Goal: Task Accomplishment & Management: Manage account settings

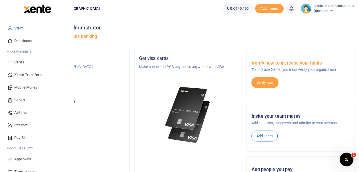
click at [19, 124] on span "Internet" at bounding box center [20, 125] width 13 height 6
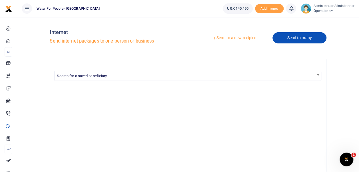
click at [293, 37] on link "Send to many" at bounding box center [299, 37] width 54 height 11
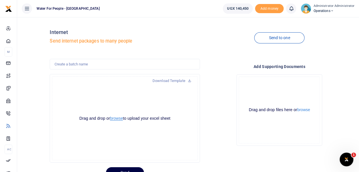
click at [117, 117] on button "browse" at bounding box center [116, 118] width 13 height 4
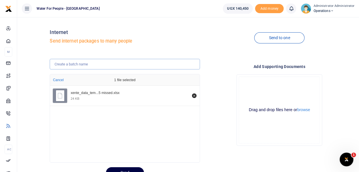
click at [86, 67] on input "text" at bounding box center [125, 64] width 150 height 11
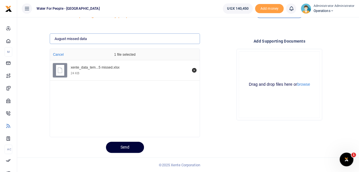
type input "August missed data"
click at [125, 146] on button "Send" at bounding box center [125, 147] width 38 height 11
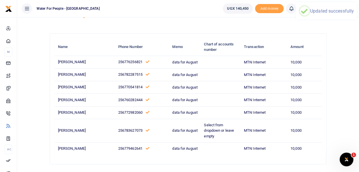
scroll to position [62, 0]
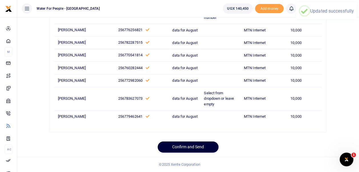
click at [189, 144] on button "Confirm and Send" at bounding box center [187, 146] width 61 height 11
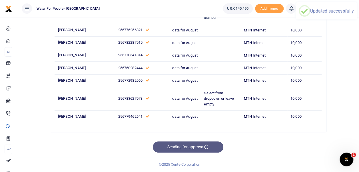
scroll to position [56, 0]
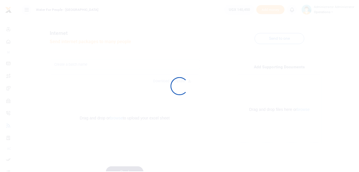
scroll to position [25, 0]
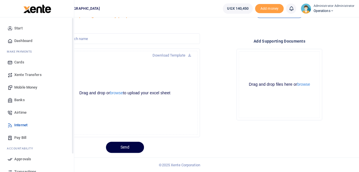
click at [12, 41] on icon at bounding box center [9, 40] width 5 height 5
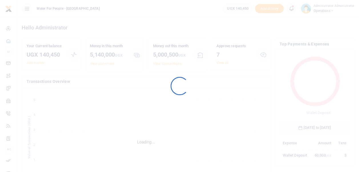
scroll to position [5, 5]
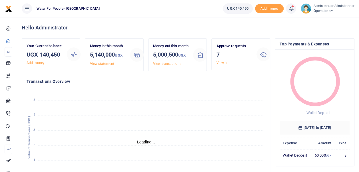
click at [222, 63] on link "View all" at bounding box center [222, 63] width 12 height 4
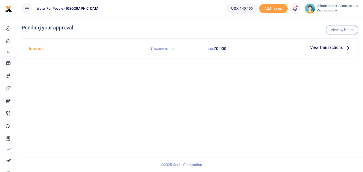
click at [338, 45] on span "View transactions" at bounding box center [326, 47] width 33 height 6
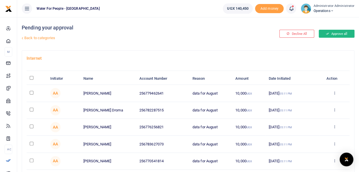
click at [334, 31] on button "Approve all" at bounding box center [336, 34] width 36 height 8
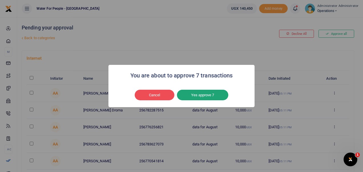
click at [213, 93] on button "Yes approve 7" at bounding box center [202, 95] width 51 height 11
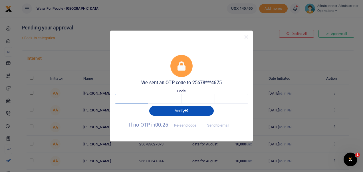
click at [128, 99] on input "text" at bounding box center [131, 99] width 33 height 10
type input "8"
type input "6"
type input "0"
type input "7"
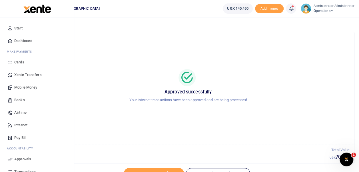
click at [22, 124] on span "Internet" at bounding box center [20, 125] width 13 height 6
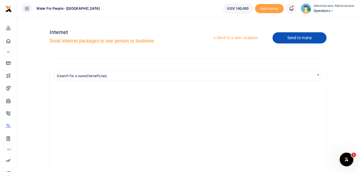
click at [294, 39] on link "Send to many" at bounding box center [299, 37] width 54 height 11
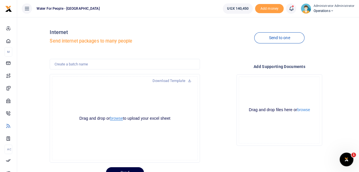
click at [119, 118] on button "browse" at bounding box center [116, 118] width 13 height 4
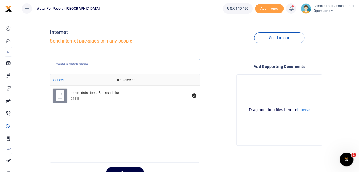
click at [88, 63] on input "text" at bounding box center [125, 64] width 150 height 11
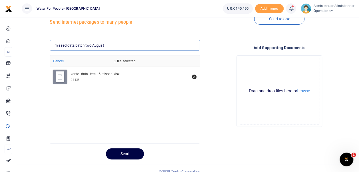
scroll to position [25, 0]
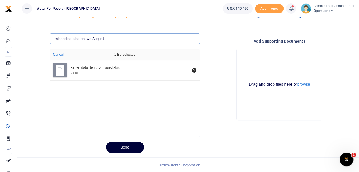
type input "missed data batch two August"
click at [126, 148] on button "Send" at bounding box center [125, 147] width 38 height 11
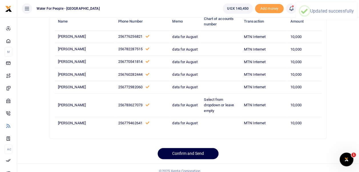
scroll to position [62, 0]
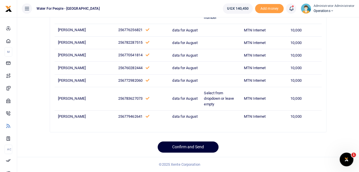
click at [189, 147] on button "Confirm and Send" at bounding box center [187, 146] width 61 height 11
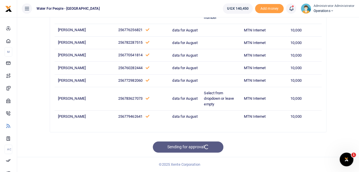
scroll to position [56, 0]
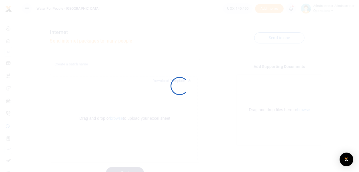
scroll to position [25, 0]
click at [17, 39] on div at bounding box center [179, 86] width 359 height 172
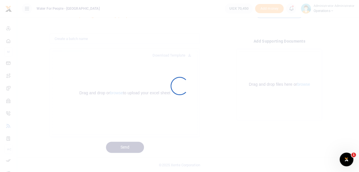
scroll to position [0, 0]
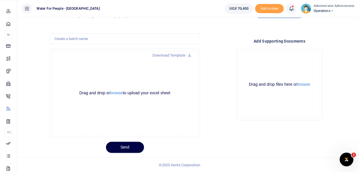
click at [0, 0] on span "Dashboard" at bounding box center [0, 0] width 0 height 0
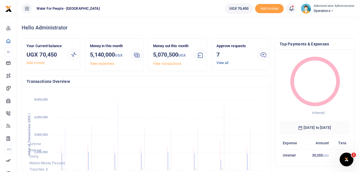
click at [223, 63] on link "View all" at bounding box center [222, 63] width 12 height 4
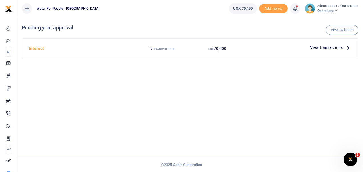
click at [347, 47] on icon at bounding box center [348, 47] width 6 height 6
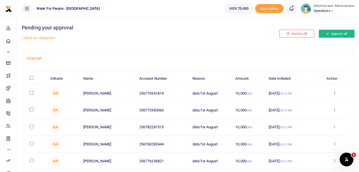
click at [337, 33] on button "Approve all" at bounding box center [336, 34] width 36 height 8
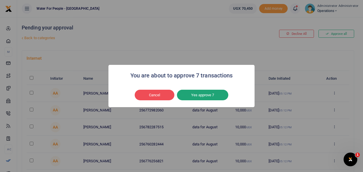
click at [201, 93] on button "Yes approve 7" at bounding box center [202, 95] width 51 height 11
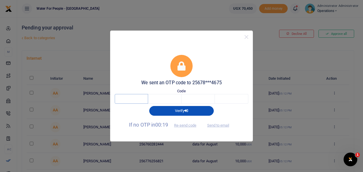
click at [141, 98] on input "text" at bounding box center [131, 99] width 33 height 10
type input "5"
type input "7"
type input "0"
type input "9"
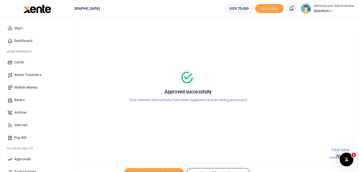
click at [26, 40] on span "Dashboard" at bounding box center [23, 41] width 18 height 6
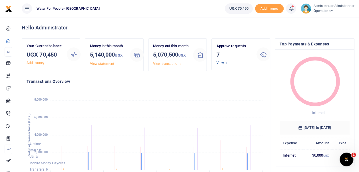
click at [221, 64] on link "View all" at bounding box center [222, 63] width 12 height 4
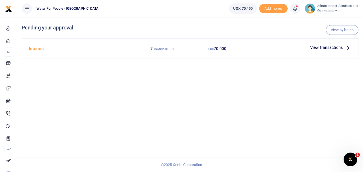
click at [345, 47] on icon at bounding box center [348, 47] width 6 height 6
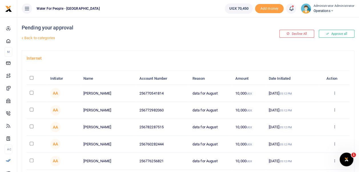
click at [330, 33] on button "Approve all" at bounding box center [336, 34] width 36 height 8
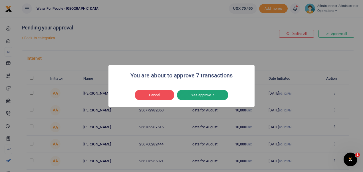
click at [203, 92] on button "Yes approve 7" at bounding box center [202, 95] width 51 height 11
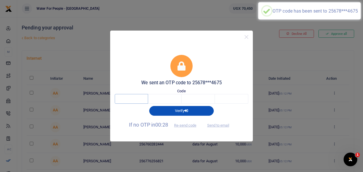
click at [132, 98] on input "text" at bounding box center [131, 99] width 33 height 10
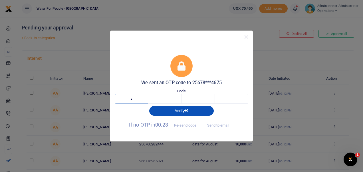
type input "5"
type input "4"
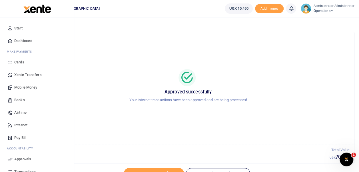
click at [21, 39] on span "Dashboard" at bounding box center [23, 41] width 18 height 6
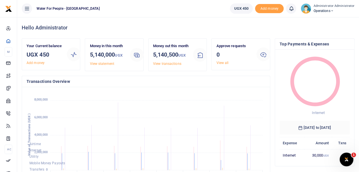
click at [327, 7] on small "Administrator Administrator" at bounding box center [333, 6] width 41 height 5
click at [328, 41] on link "Logout" at bounding box center [329, 42] width 45 height 8
